Goal: Information Seeking & Learning: Learn about a topic

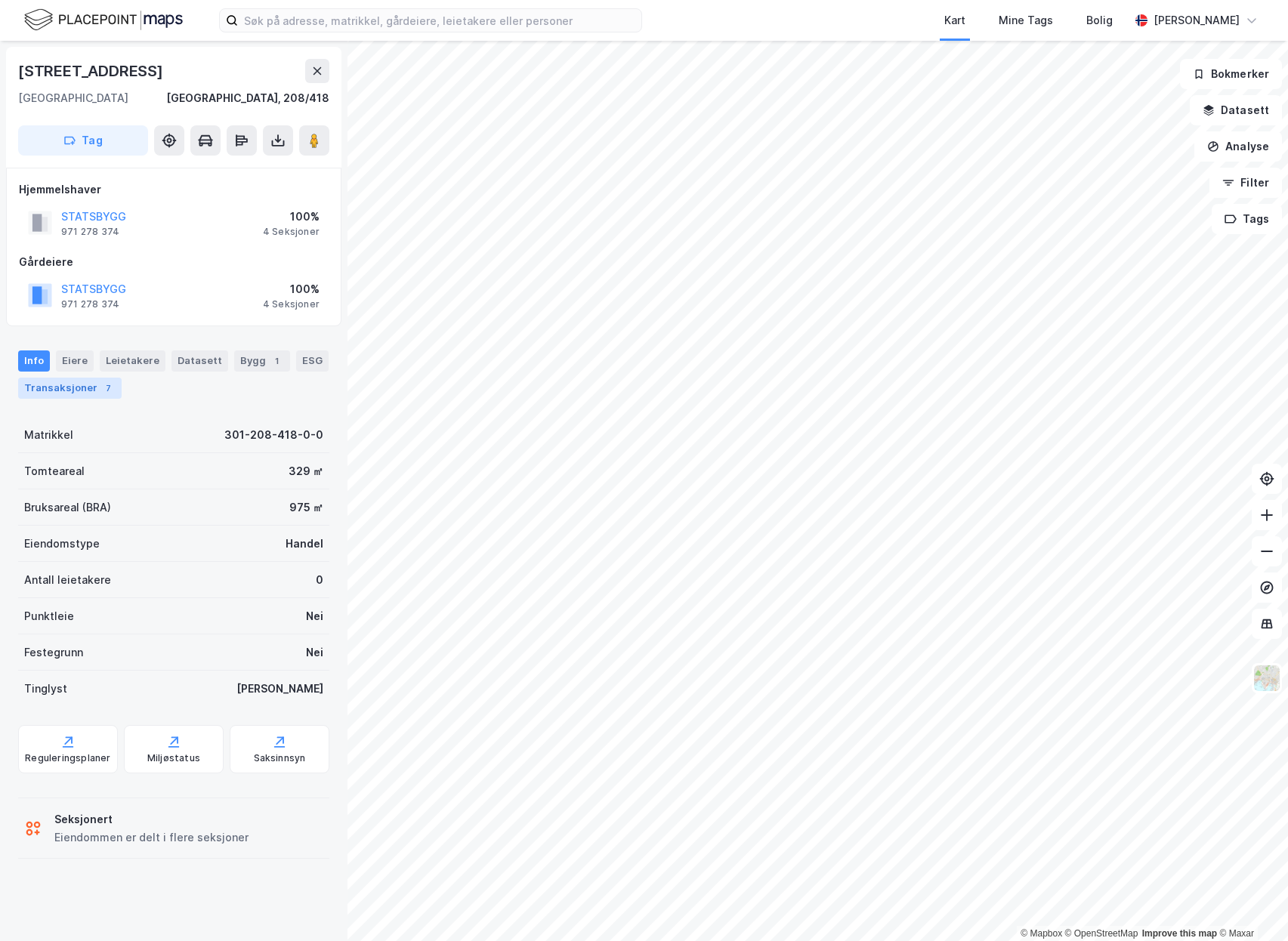
click at [75, 382] on div "Transaksjoner 7" at bounding box center [69, 388] width 104 height 21
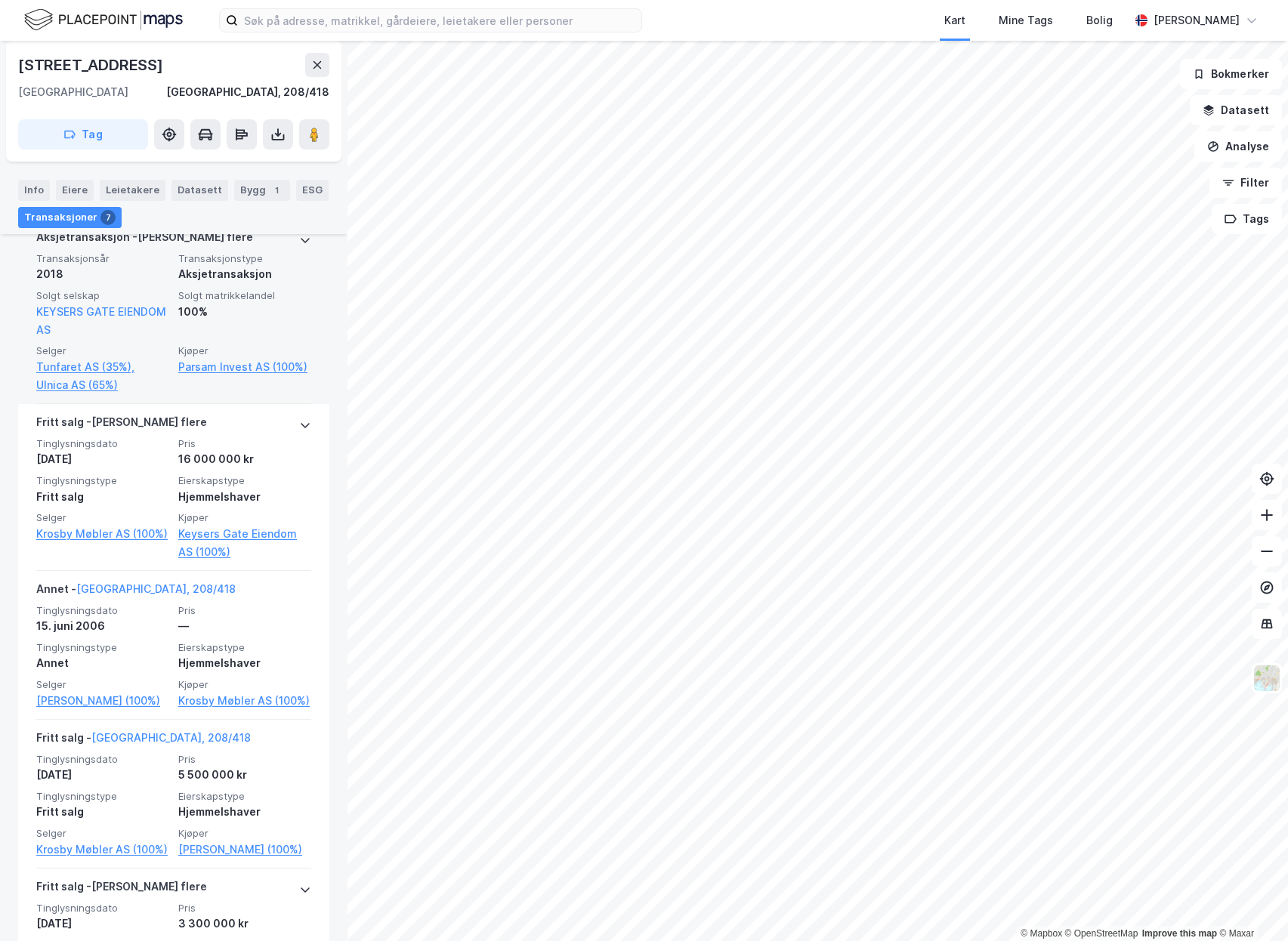
scroll to position [605, 0]
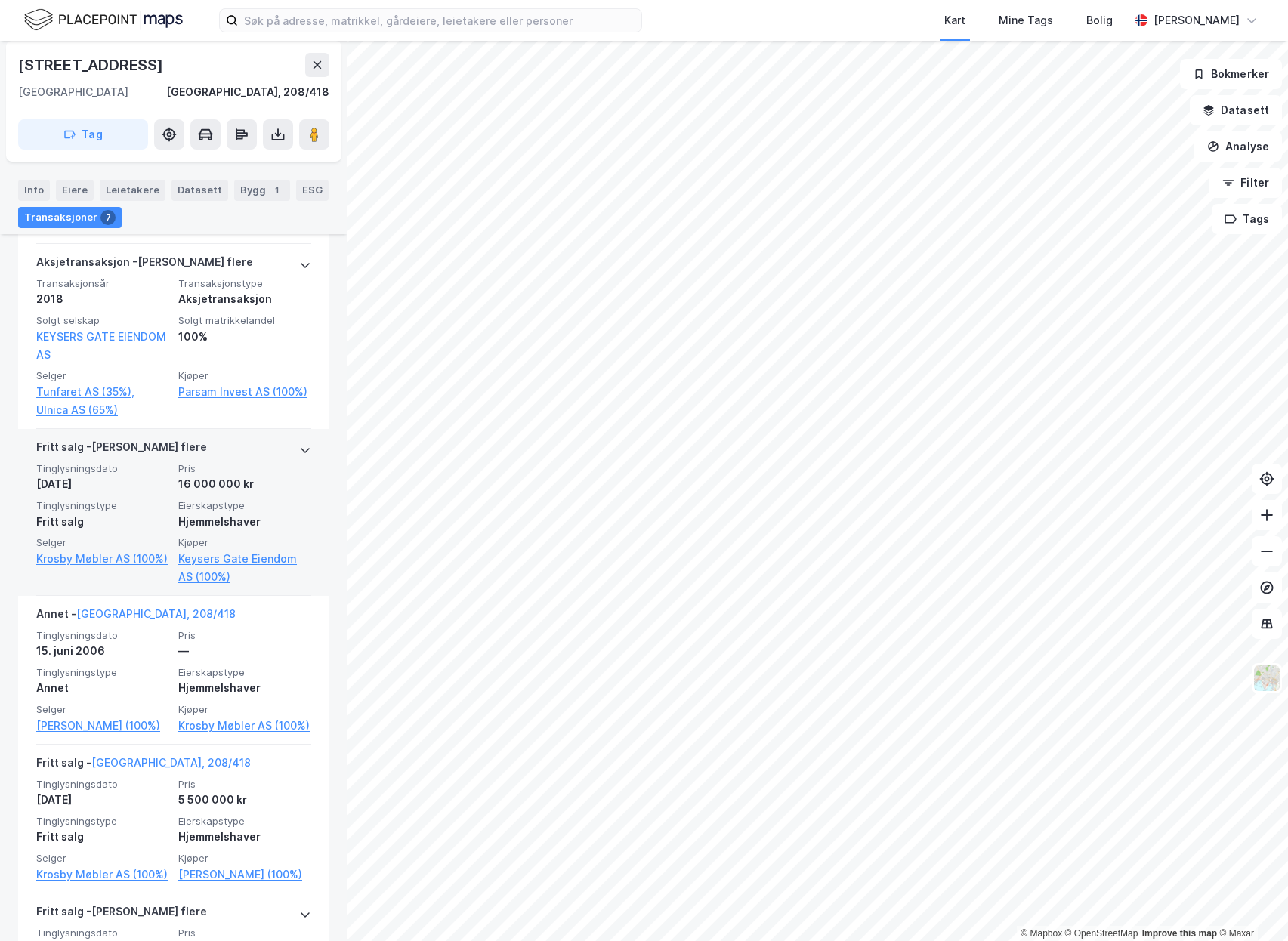
click at [145, 521] on div "Fritt salg" at bounding box center [103, 522] width 133 height 18
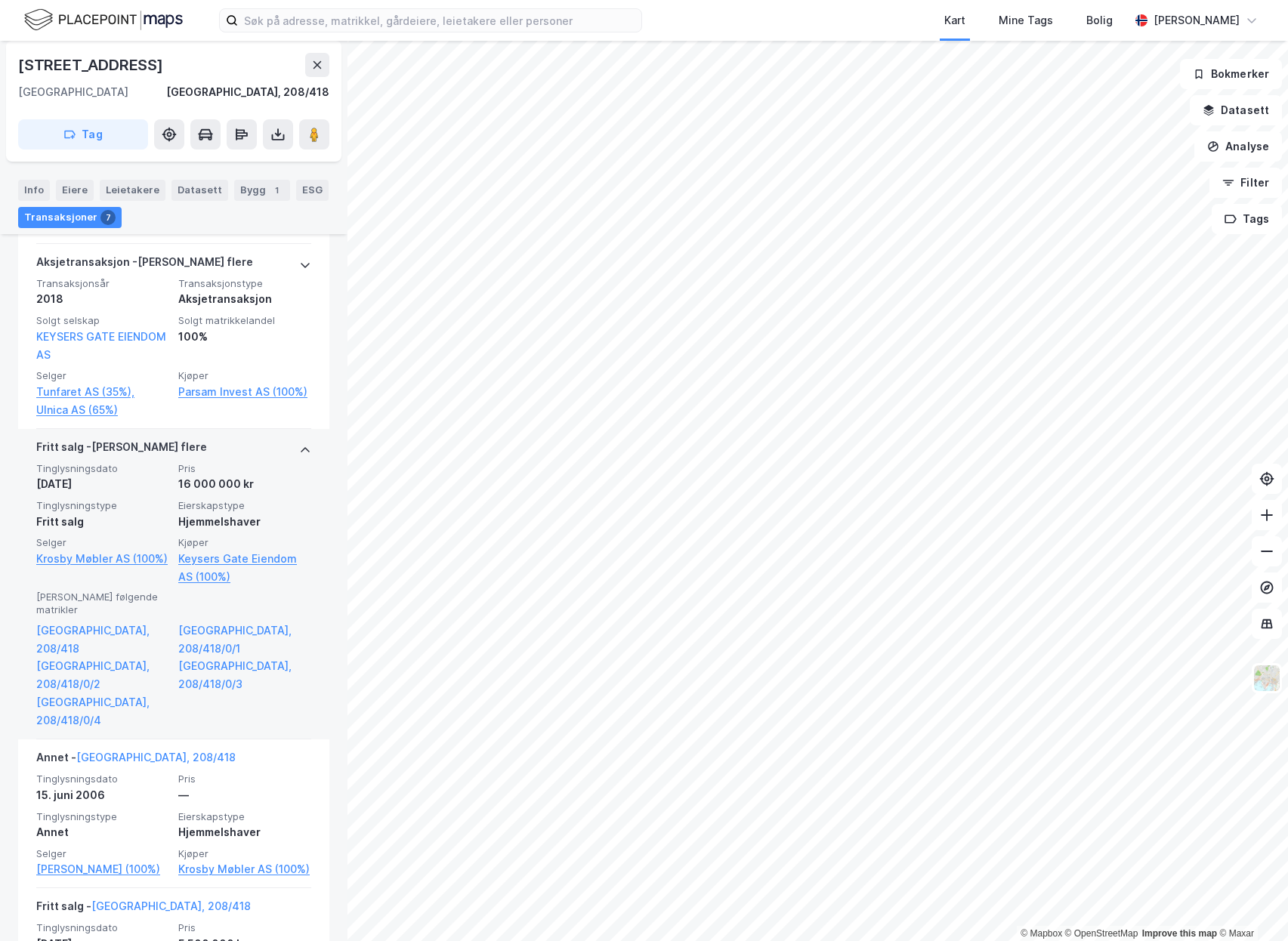
click at [209, 498] on div "Tinglysningsdato [DATE] Pris 16 000 000 kr Tinglysningstype Fritt salg Eierskap…" at bounding box center [173, 524] width 275 height 124
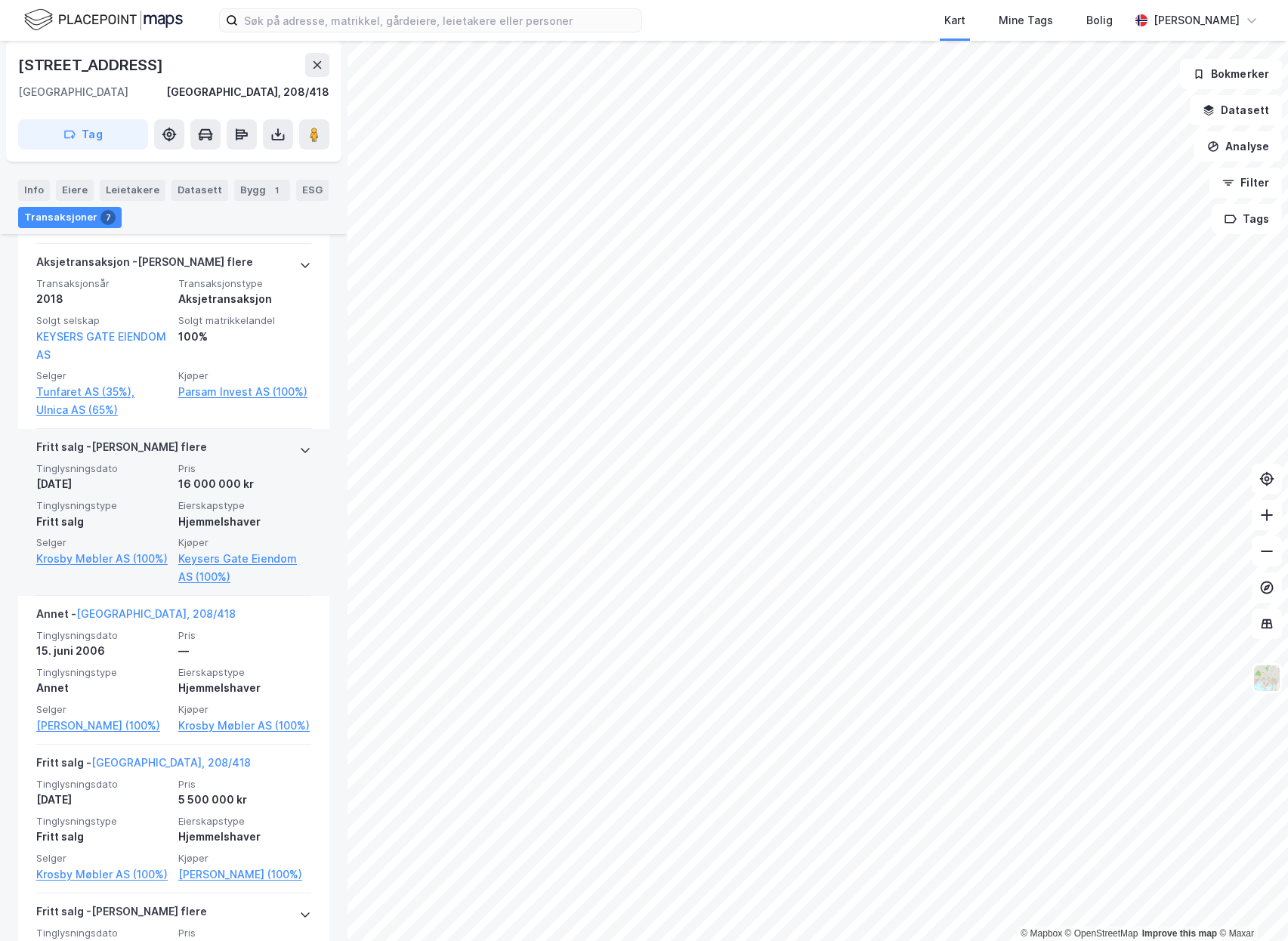
click at [195, 508] on span "Eierskapstype" at bounding box center [245, 506] width 133 height 13
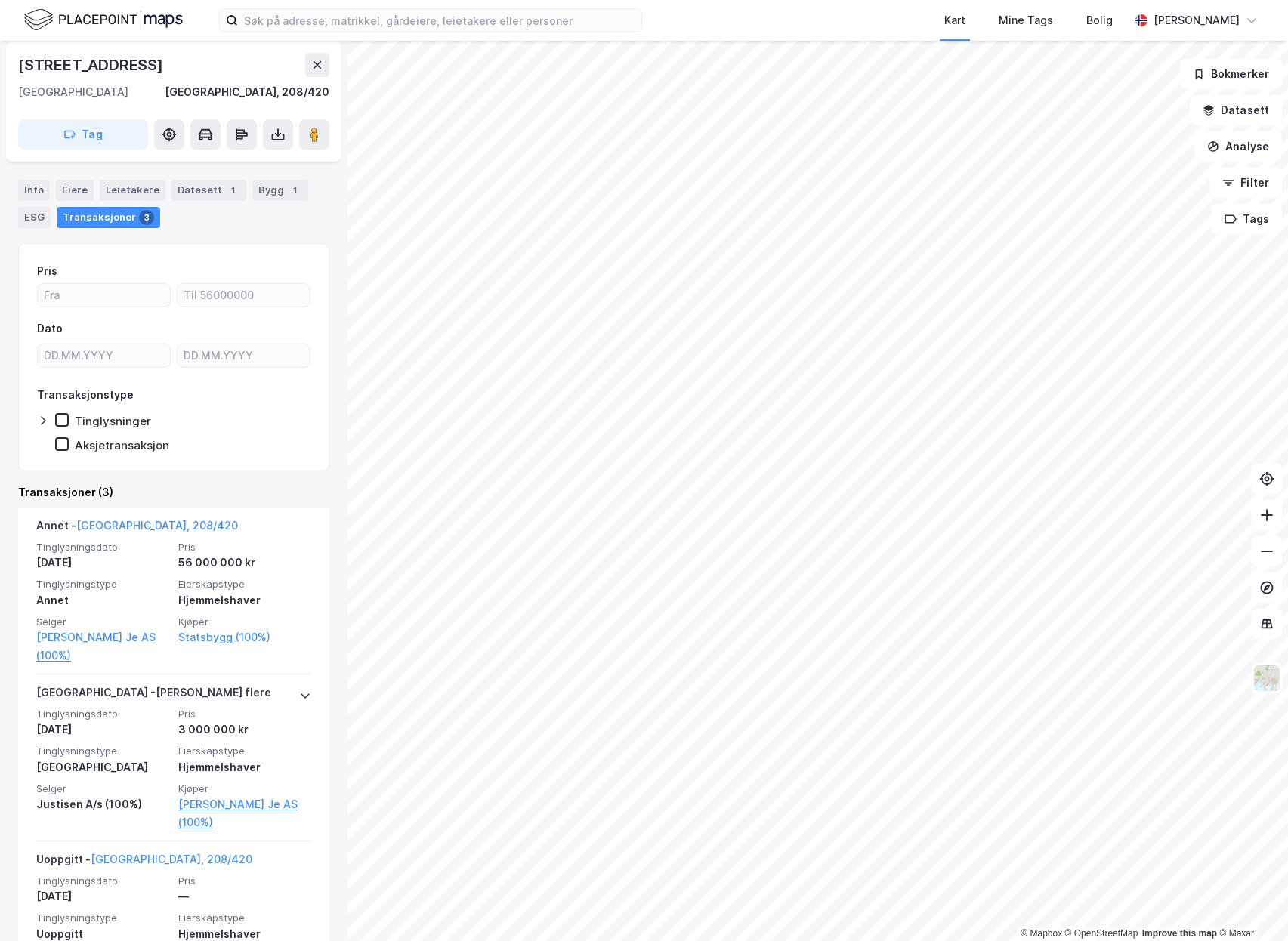
scroll to position [204, 0]
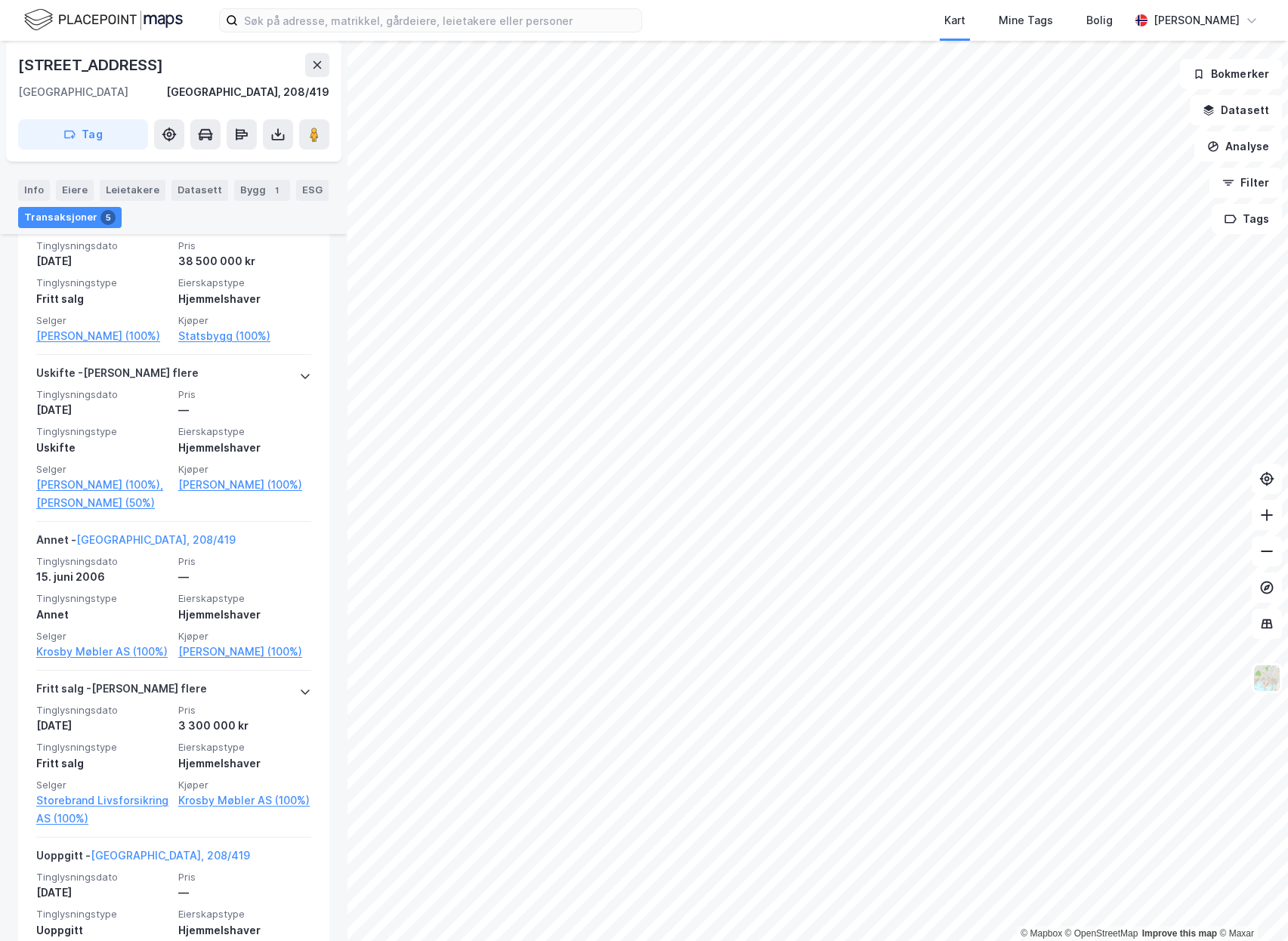
scroll to position [528, 0]
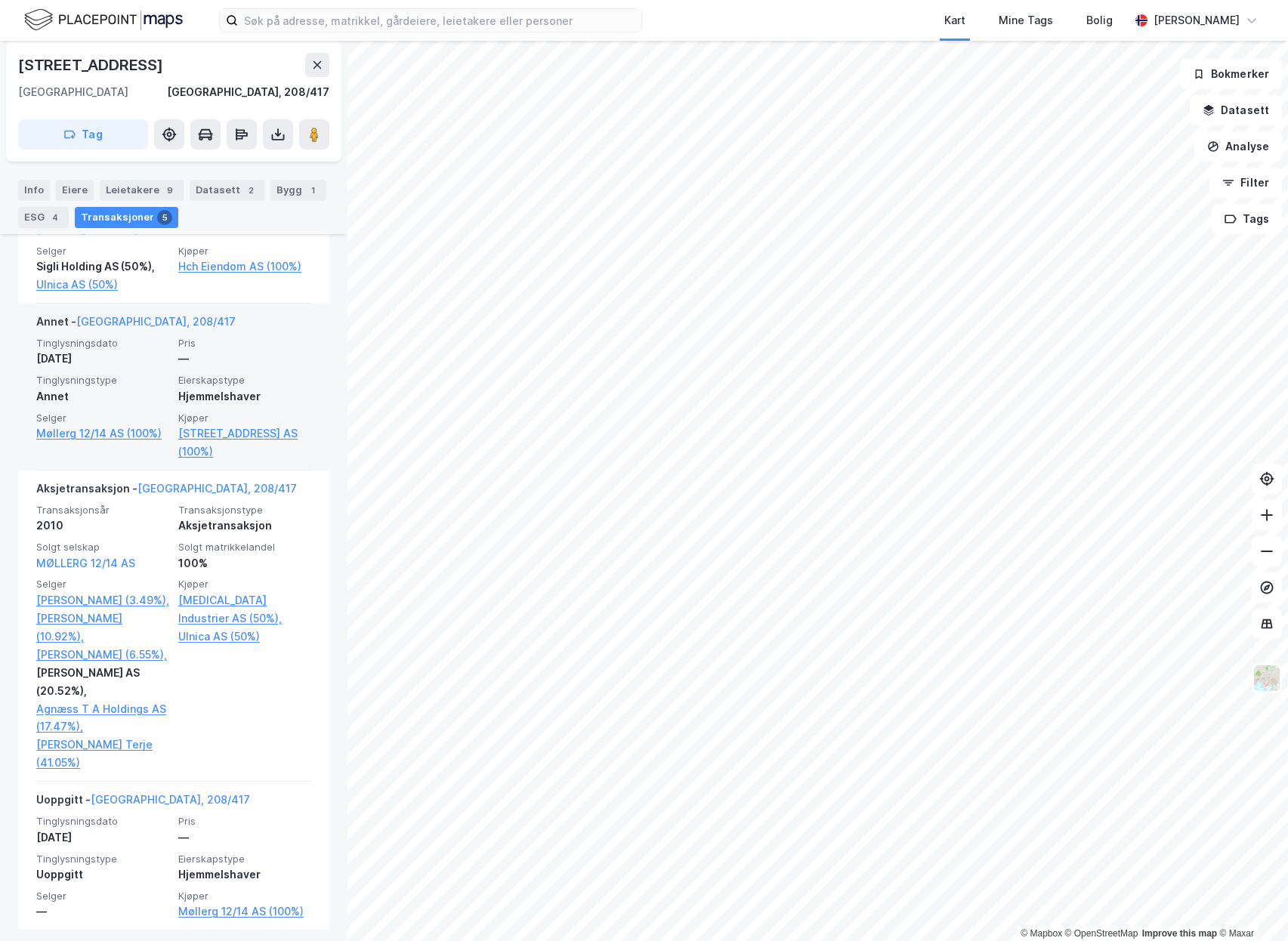
scroll to position [719, 0]
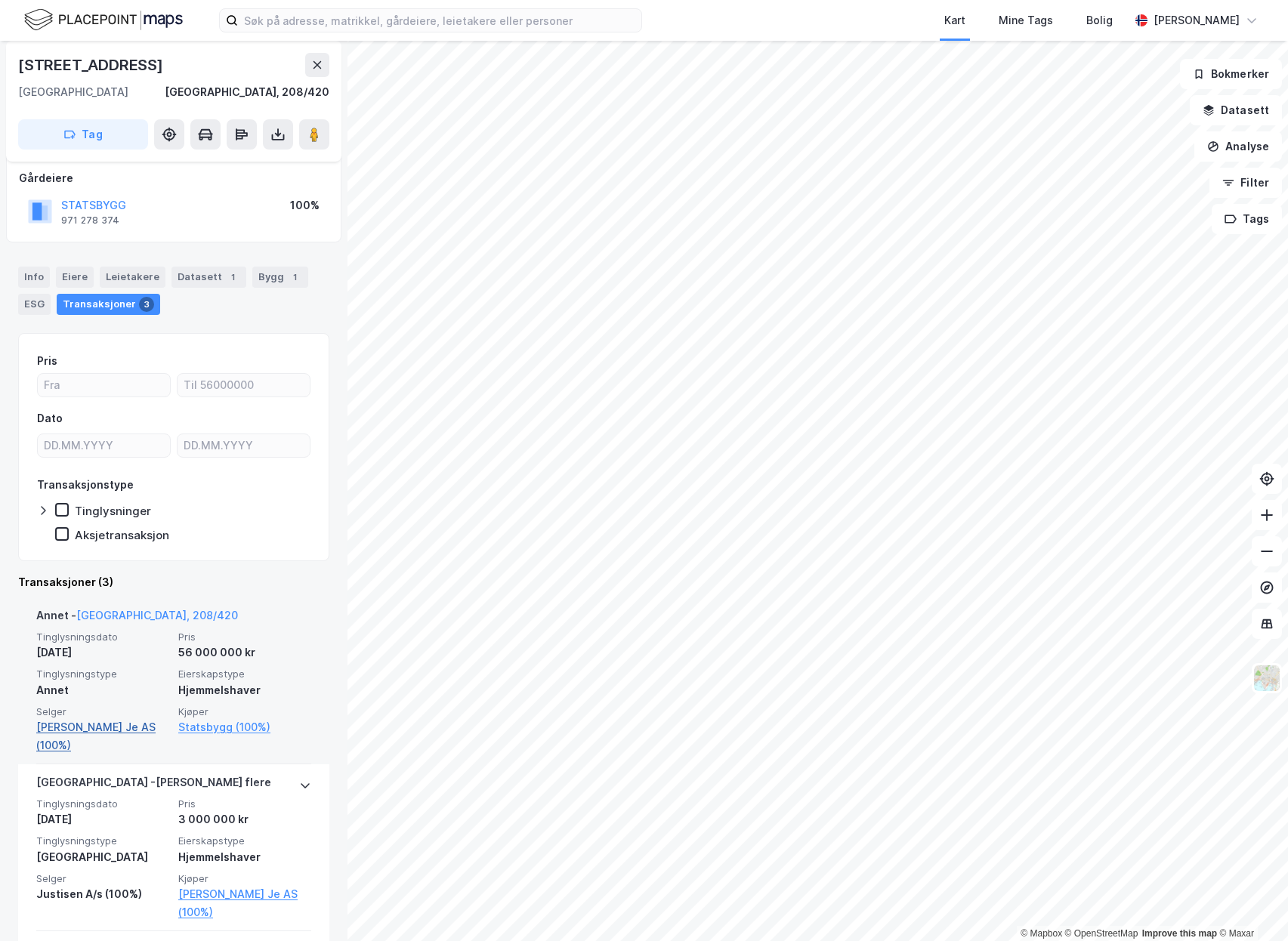
scroll to position [204, 0]
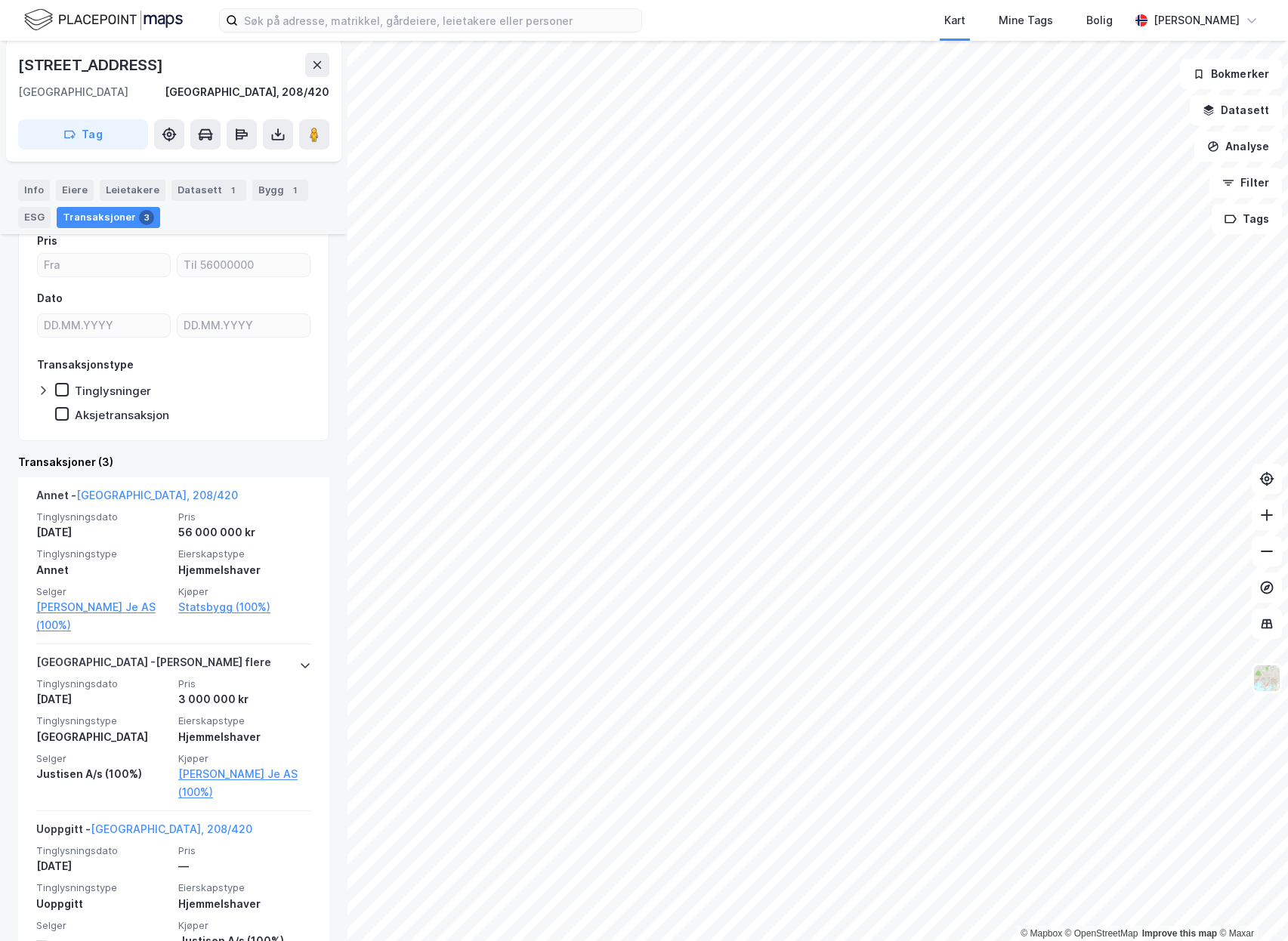
drag, startPoint x: 82, startPoint y: 191, endPoint x: 105, endPoint y: 199, distance: 24.4
click at [82, 192] on div "Eiere" at bounding box center [75, 190] width 38 height 21
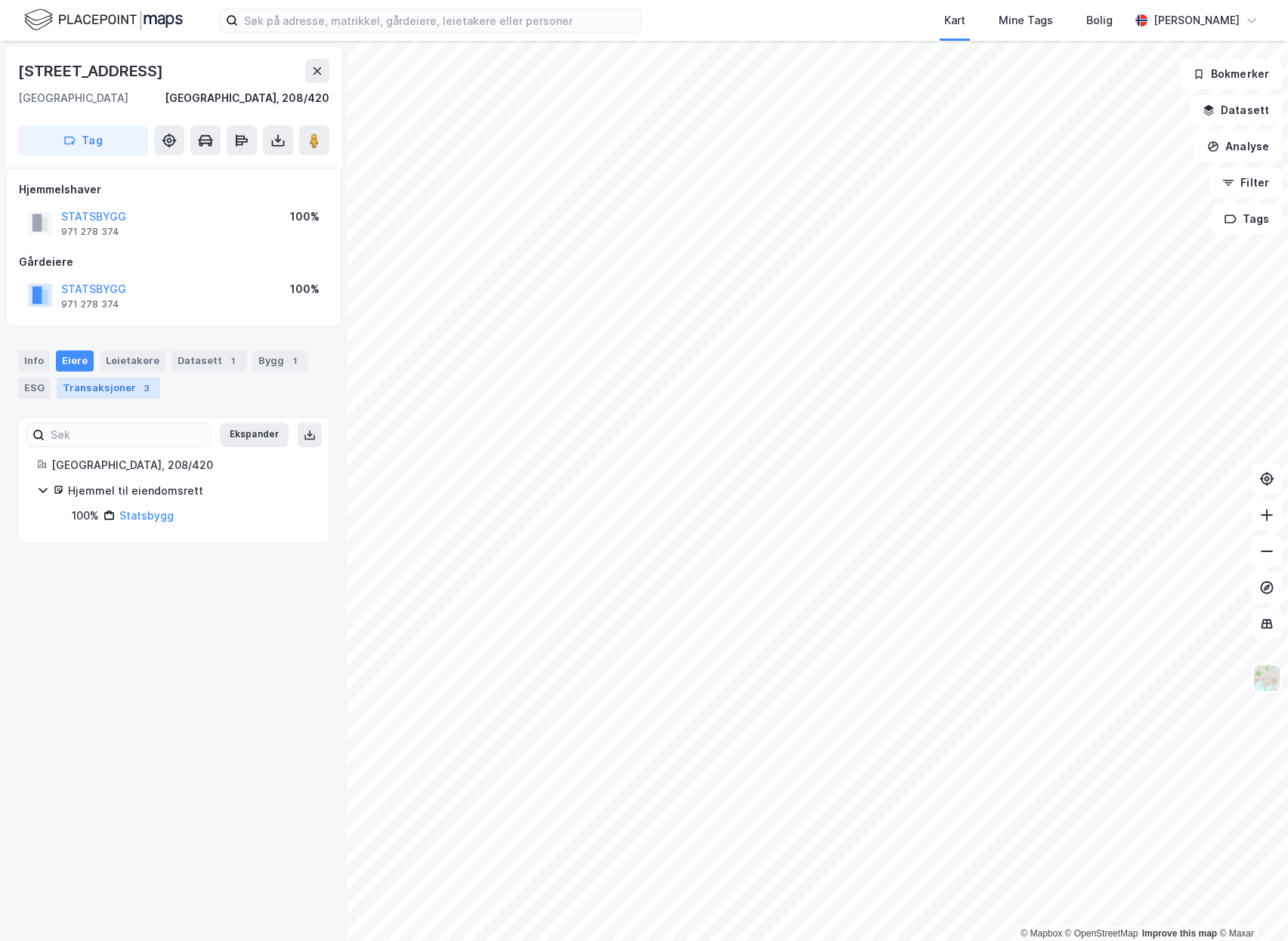
click at [68, 386] on div "Transaksjoner 3" at bounding box center [108, 388] width 104 height 21
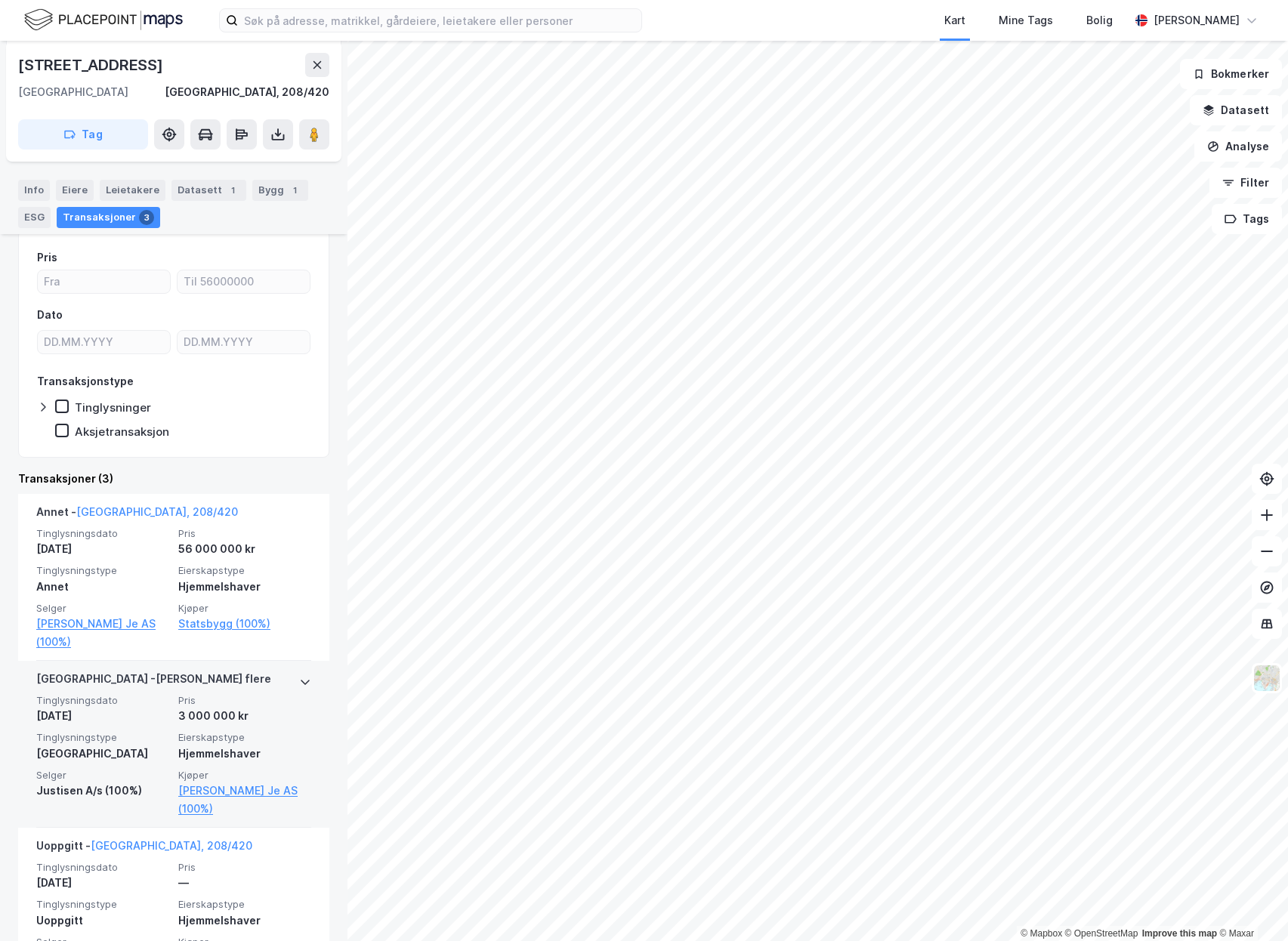
scroll to position [204, 0]
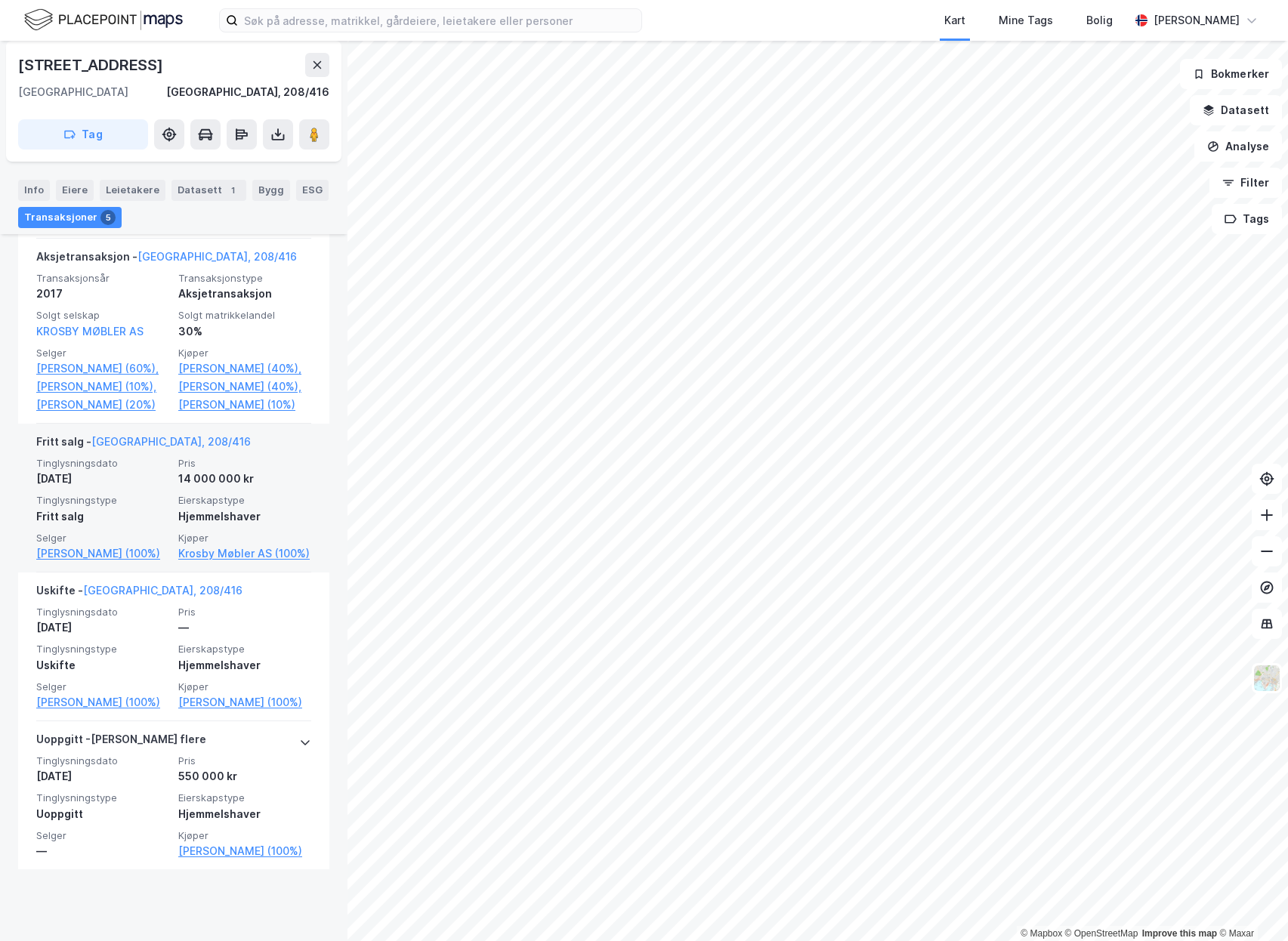
scroll to position [592, 0]
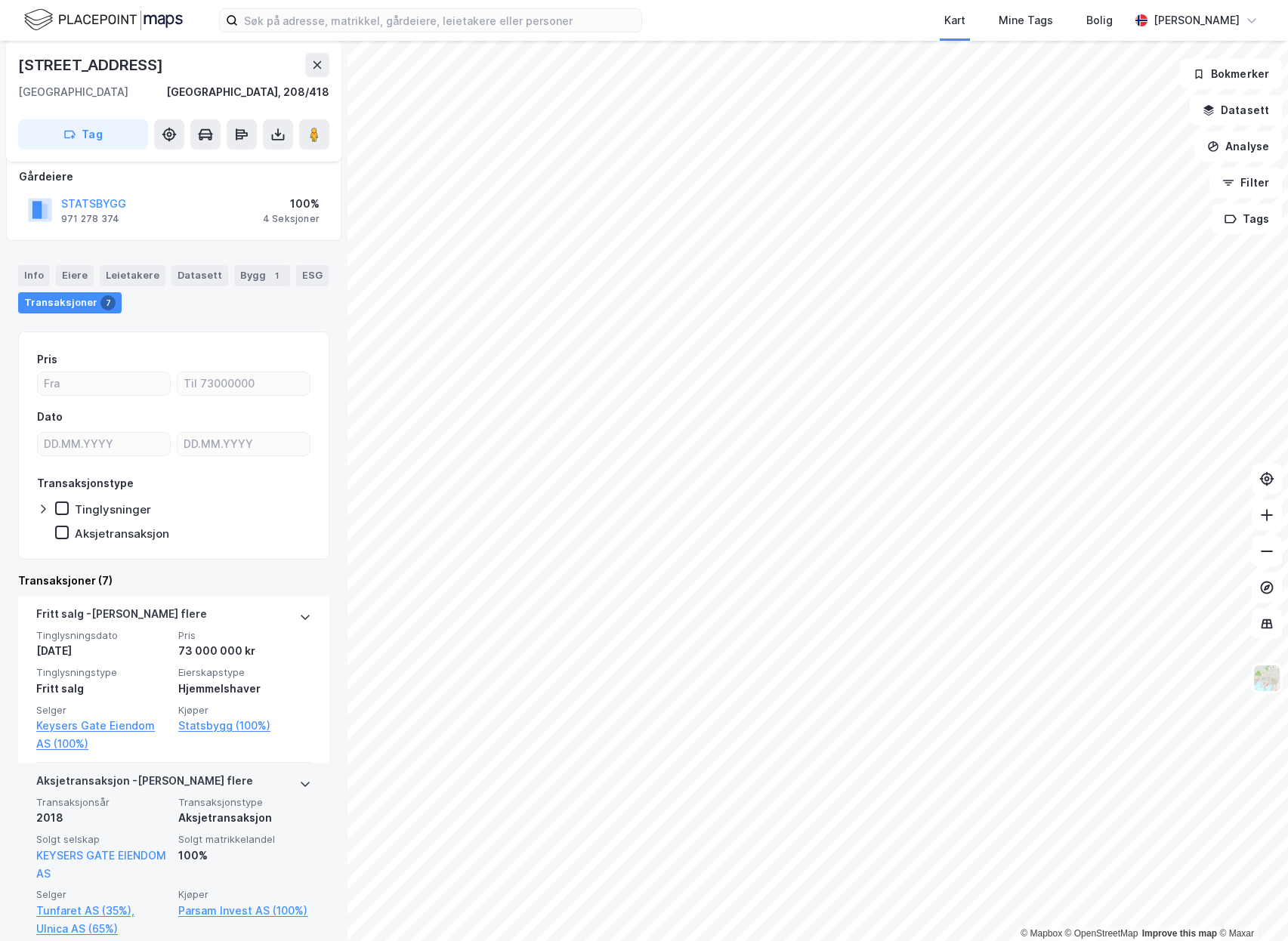
scroll to position [528, 0]
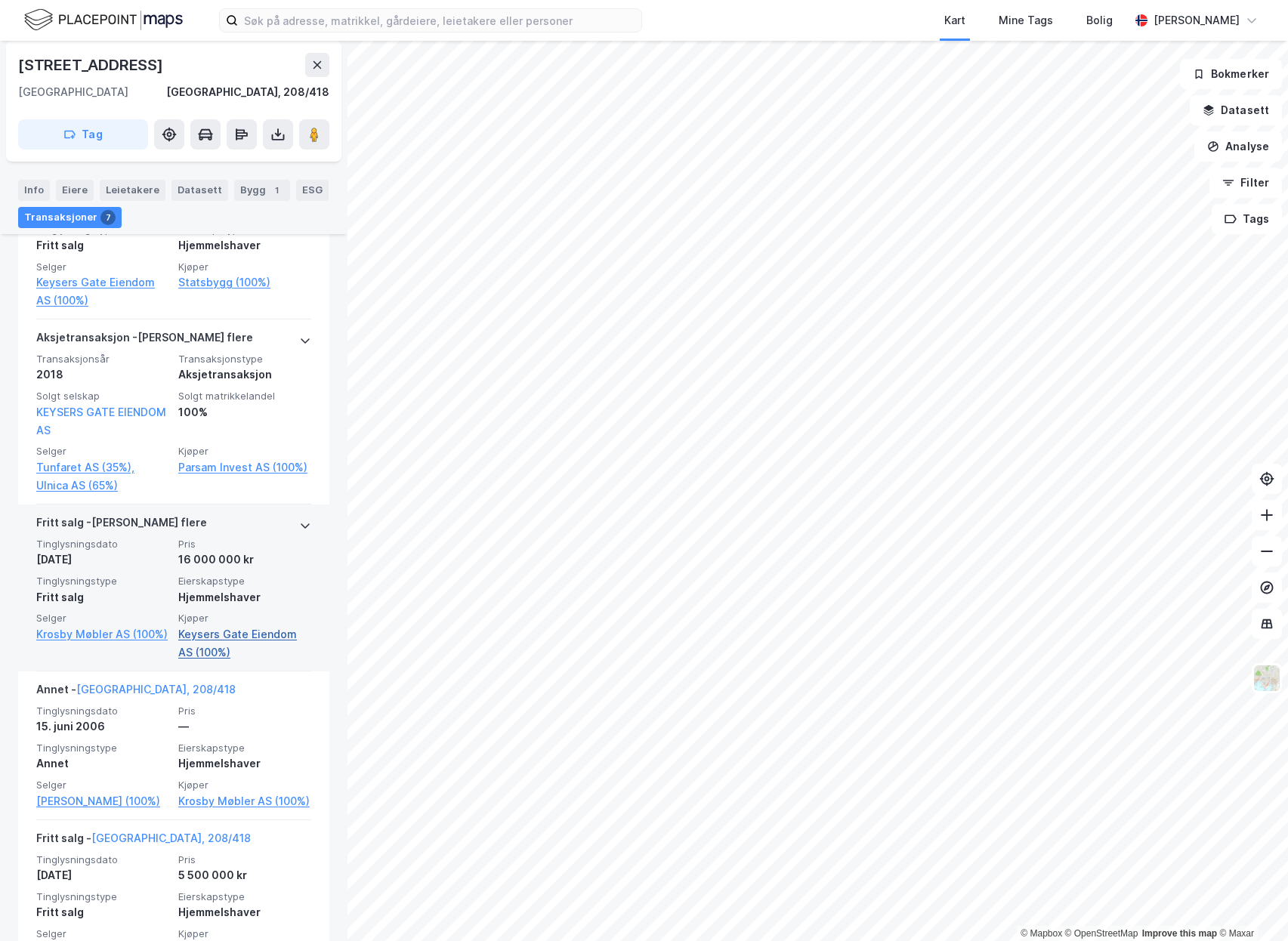
click at [222, 636] on link "Keysers Gate Eiendom AS (100%)" at bounding box center [245, 643] width 133 height 36
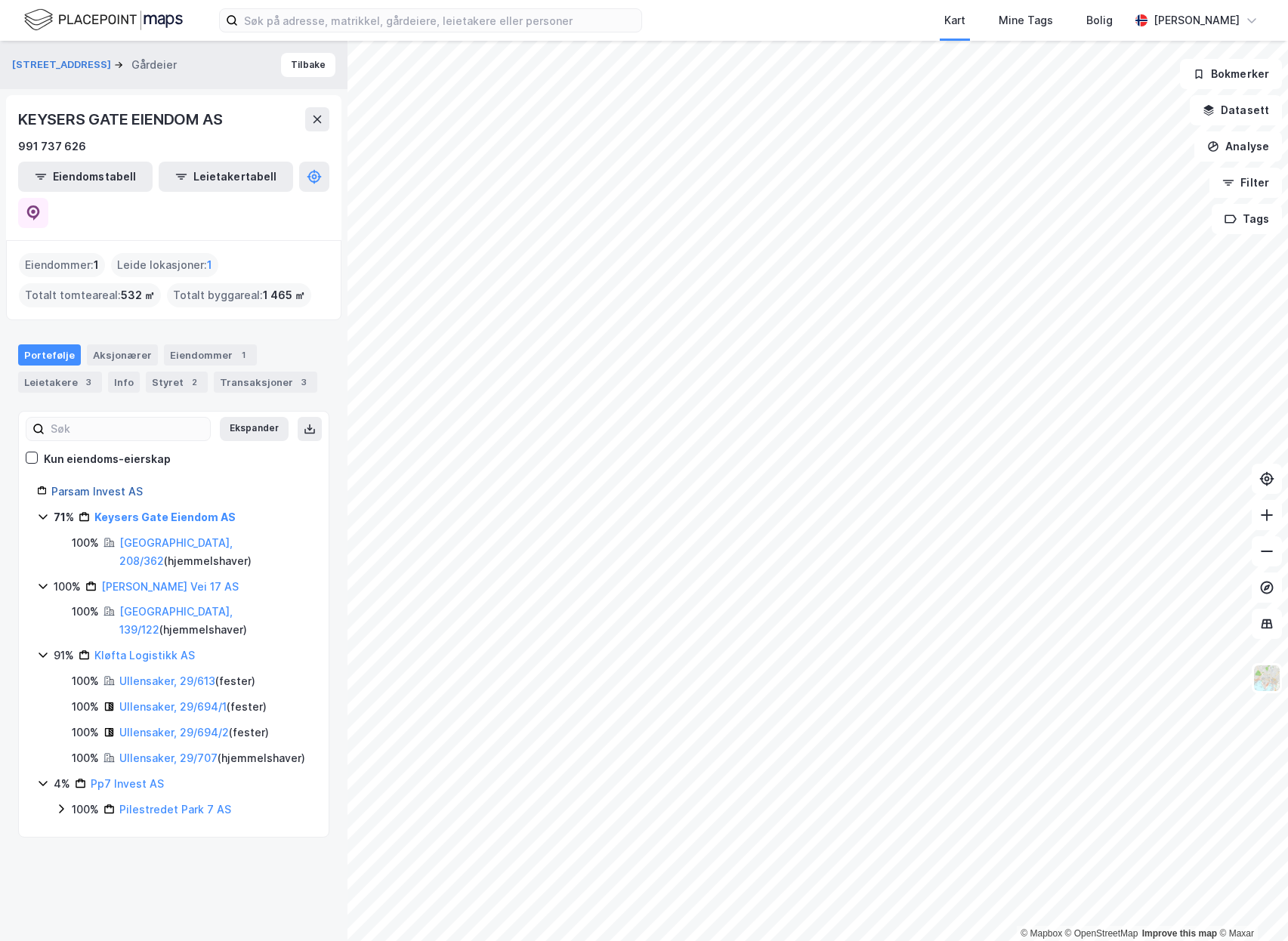
click at [125, 485] on link "Parsam Invest AS" at bounding box center [97, 491] width 91 height 13
